Goal: Information Seeking & Learning: Learn about a topic

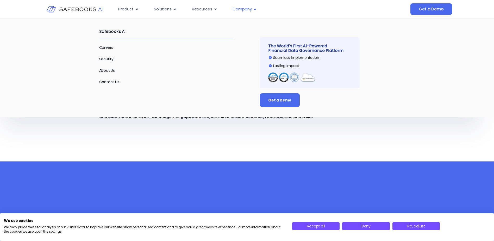
click at [256, 10] on icon "Menu" at bounding box center [255, 9] width 2 height 2
drag, startPoint x: 111, startPoint y: 70, endPoint x: 134, endPoint y: 78, distance: 24.3
click at [111, 70] on link "About Us" at bounding box center [107, 70] width 16 height 5
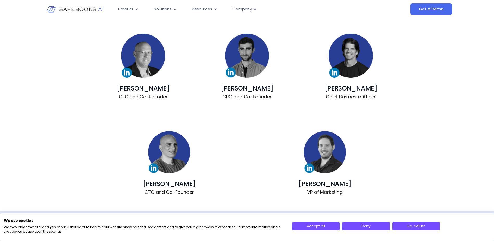
drag, startPoint x: 144, startPoint y: 86, endPoint x: 118, endPoint y: 90, distance: 26.9
click at [118, 90] on h3 "[PERSON_NAME]" at bounding box center [143, 88] width 88 height 10
copy link "[PERSON_NAME]"
drag, startPoint x: 246, startPoint y: 88, endPoint x: 230, endPoint y: 88, distance: 15.9
click at [230, 88] on h3 "Guy Bar-Gil" at bounding box center [247, 88] width 88 height 10
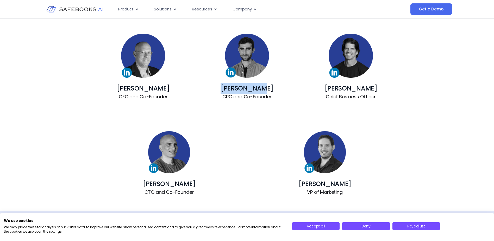
copy link "Guy Bar-Gil"
drag, startPoint x: 187, startPoint y: 184, endPoint x: 149, endPoint y: 184, distance: 37.2
click at [149, 184] on h3 "[PERSON_NAME]" at bounding box center [169, 183] width 140 height 10
click at [194, 182] on h3 "[PERSON_NAME]" at bounding box center [169, 183] width 140 height 10
drag, startPoint x: 205, startPoint y: 182, endPoint x: 196, endPoint y: 183, distance: 8.7
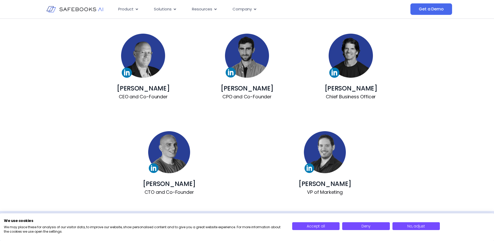
click at [205, 182] on h3 "Boaz Avidan" at bounding box center [169, 183] width 140 height 10
drag, startPoint x: 185, startPoint y: 184, endPoint x: 151, endPoint y: 184, distance: 33.6
click at [151, 184] on h3 "Boaz Avidan" at bounding box center [169, 183] width 140 height 10
copy link "Boaz Avidan"
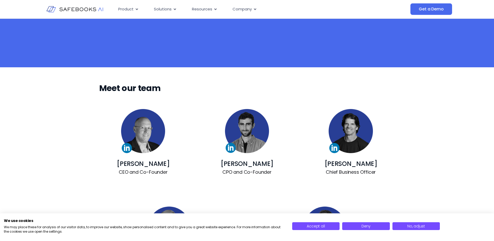
scroll to position [259, 0]
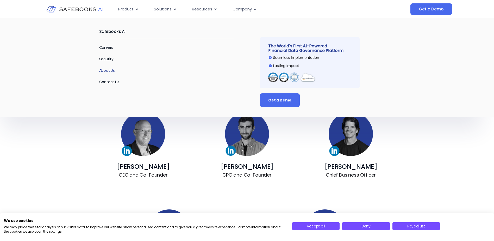
drag, startPoint x: 110, startPoint y: 69, endPoint x: 137, endPoint y: 79, distance: 29.3
click at [110, 69] on link "About Us" at bounding box center [107, 70] width 16 height 5
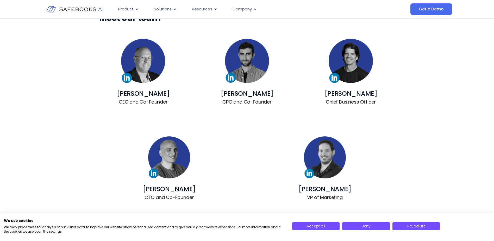
scroll to position [339, 0]
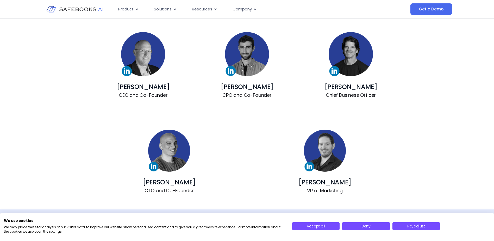
click at [173, 182] on link "[PERSON_NAME]" at bounding box center [169, 182] width 53 height 9
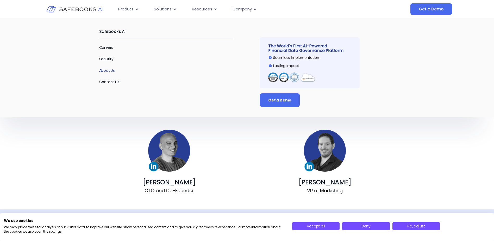
drag, startPoint x: 112, startPoint y: 71, endPoint x: 162, endPoint y: 75, distance: 50.5
click at [112, 71] on link "About Us" at bounding box center [107, 70] width 16 height 5
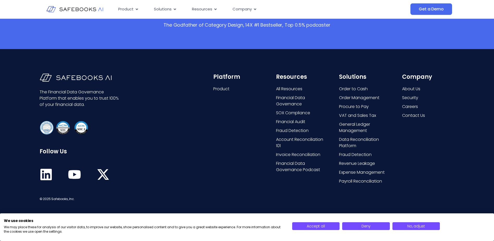
scroll to position [1051, 0]
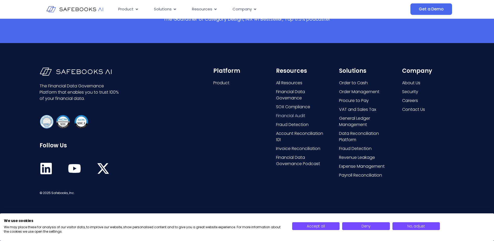
click at [297, 115] on span "Financial Audit" at bounding box center [290, 116] width 29 height 6
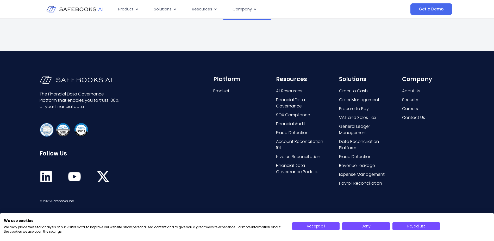
scroll to position [539, 0]
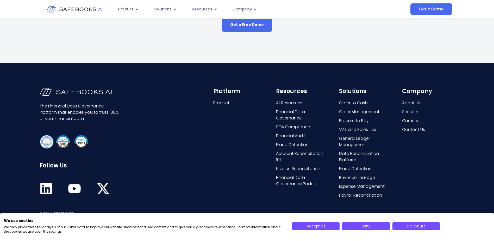
click at [417, 109] on span "Security" at bounding box center [410, 112] width 16 height 6
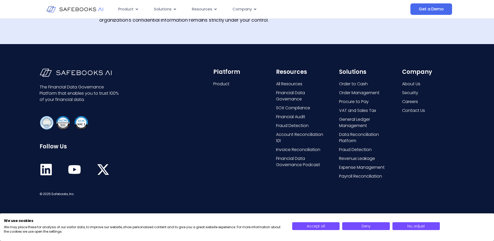
scroll to position [671, 0]
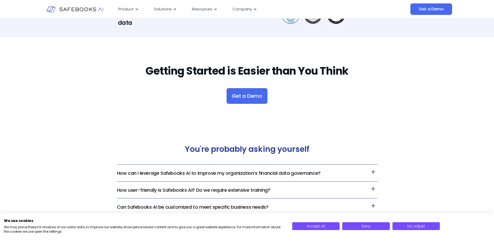
scroll to position [1270, 0]
